Goal: Find specific page/section: Find specific page/section

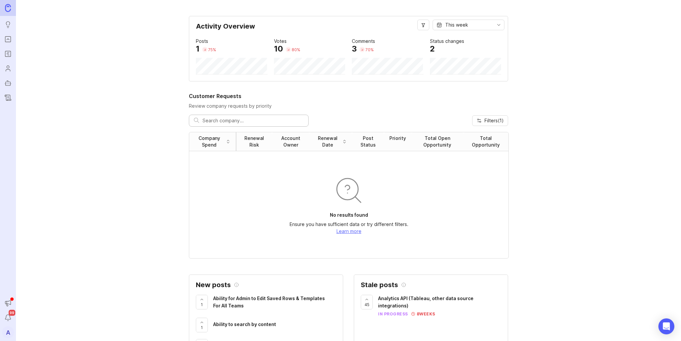
click at [9, 41] on icon "Portal" at bounding box center [7, 39] width 7 height 8
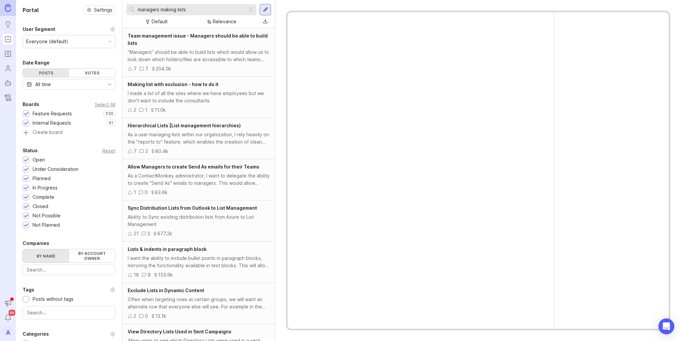
click at [7, 55] on icon "Roadmaps" at bounding box center [7, 54] width 7 height 8
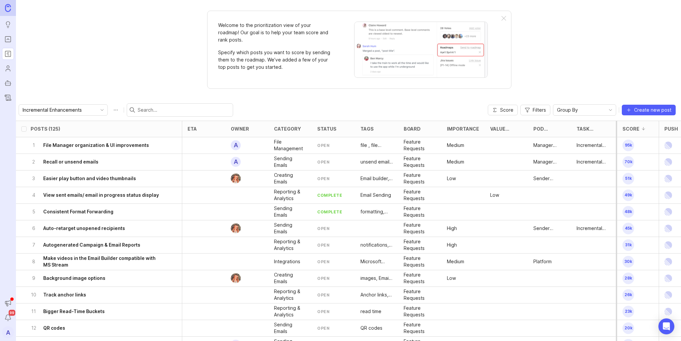
click at [64, 111] on input "Incremental Enhancements" at bounding box center [59, 109] width 73 height 7
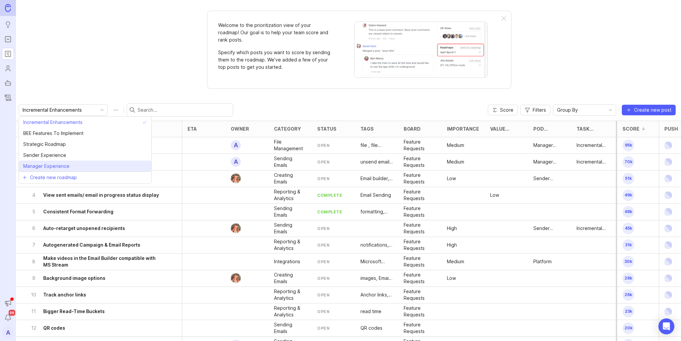
click at [54, 163] on span "Manager Experience" at bounding box center [46, 166] width 46 height 7
type input "Manager Experience"
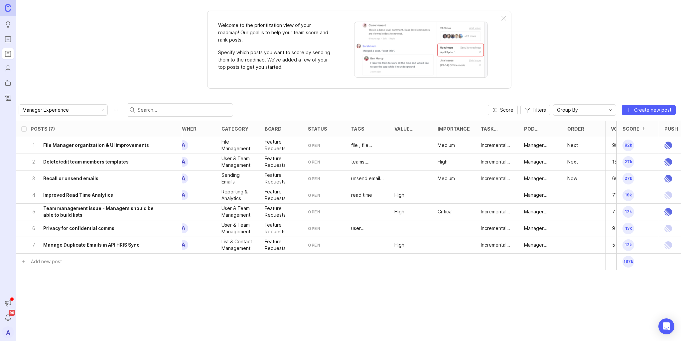
scroll to position [0, 87]
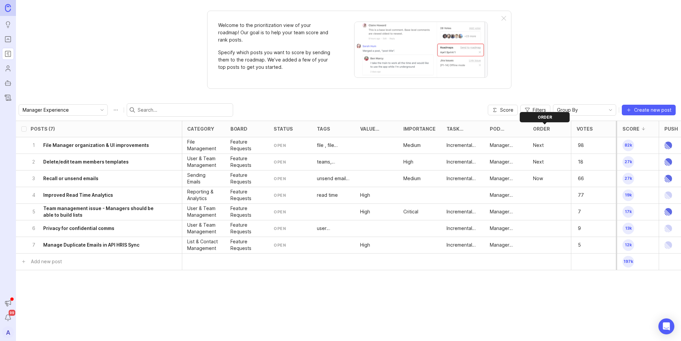
click at [550, 129] on div at bounding box center [554, 128] width 8 height 5
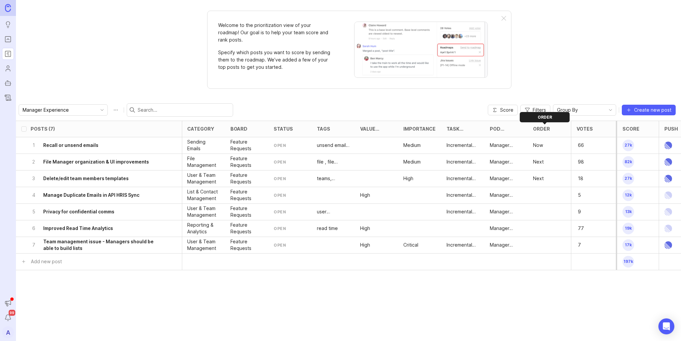
click at [550, 129] on div at bounding box center [554, 128] width 8 height 5
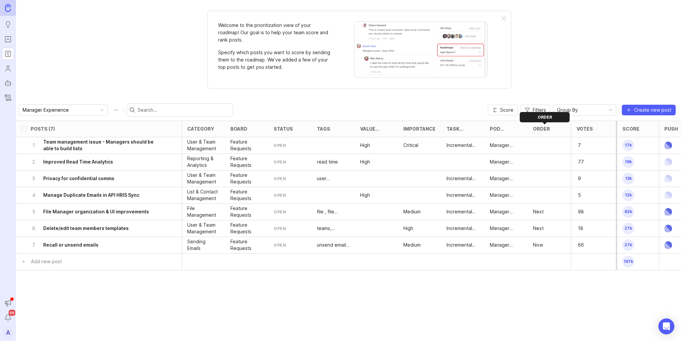
click at [550, 129] on div at bounding box center [554, 128] width 8 height 5
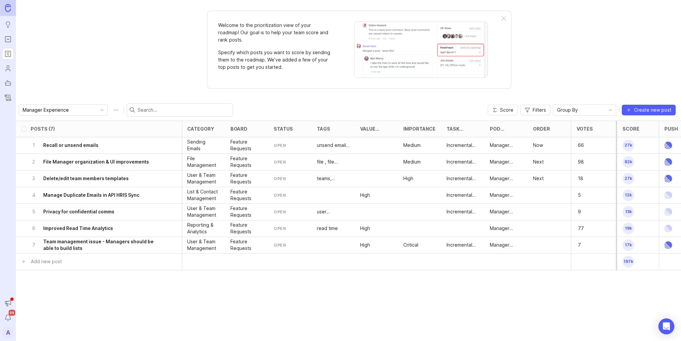
click at [95, 228] on h6 "Improved Read Time Analytics" at bounding box center [78, 228] width 70 height 7
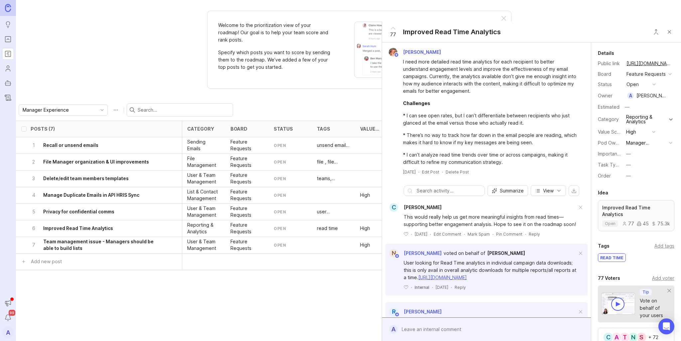
click at [80, 195] on h6 "Manage Duplicate Emails in API HRIS Sync" at bounding box center [91, 195] width 96 height 7
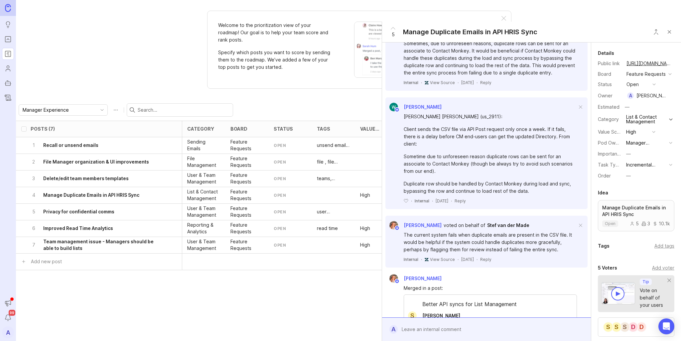
scroll to position [124, 0]
click at [562, 261] on div "Bronwen W voted on behalf of Stef van der Made The current system fails when du…" at bounding box center [486, 240] width 202 height 52
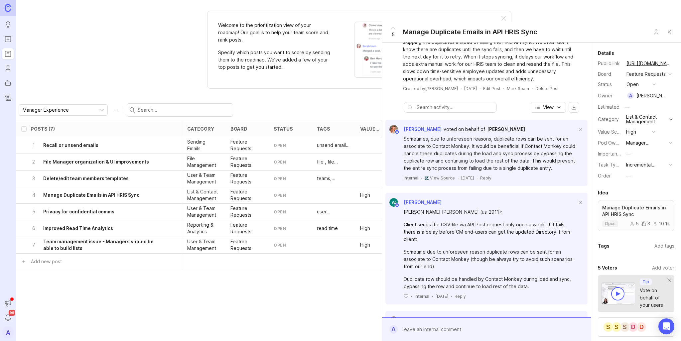
scroll to position [0, 0]
